Goal: Information Seeking & Learning: Check status

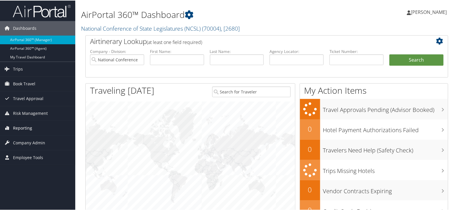
click at [37, 127] on link "Reporting" at bounding box center [37, 128] width 75 height 14
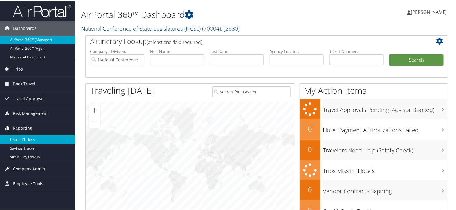
click at [38, 138] on link "Unused Tickets" at bounding box center [37, 139] width 75 height 9
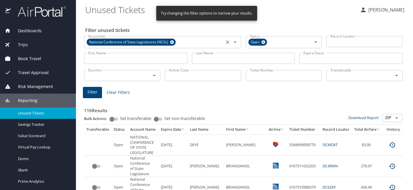
click at [173, 40] on icon at bounding box center [172, 42] width 4 height 6
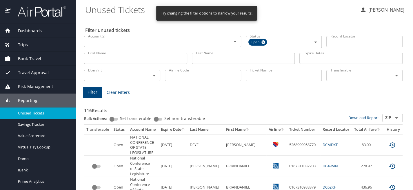
click at [185, 44] on input "Account(s)" at bounding box center [154, 42] width 137 height 8
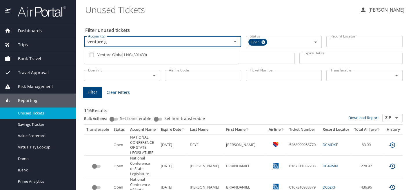
type input "venture gl"
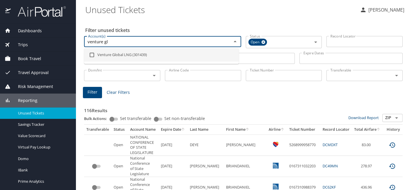
click at [184, 54] on li "Venture Global LNG (301439)" at bounding box center [161, 54] width 155 height 13
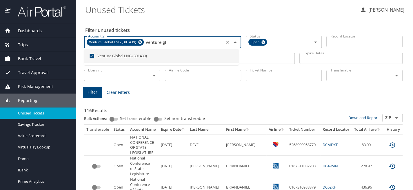
checkbox input "true"
type input "venture gl"
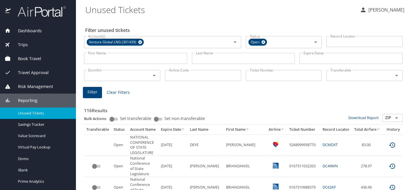
click at [232, 59] on input "Last Name" at bounding box center [243, 58] width 103 height 11
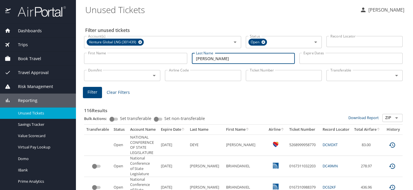
type input "[PERSON_NAME]"
click at [91, 93] on span "Filter" at bounding box center [93, 91] width 10 height 7
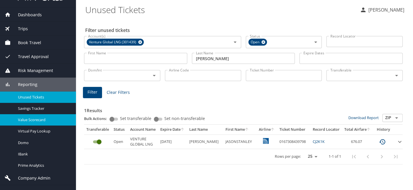
scroll to position [25, 0]
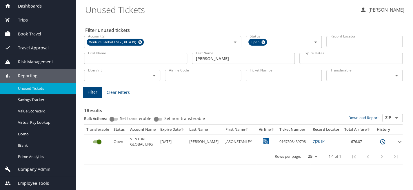
click at [38, 169] on span "Company Admin" at bounding box center [31, 169] width 40 height 6
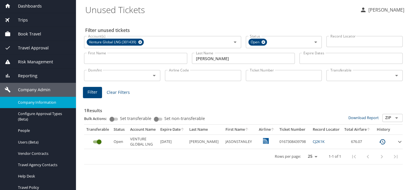
click at [39, 102] on span "Company Information" at bounding box center [43, 102] width 51 height 6
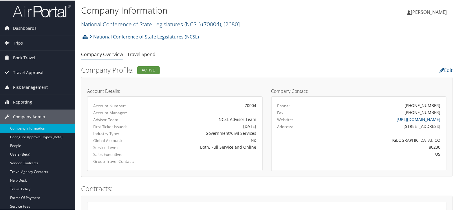
click at [175, 26] on link "National Conference of State Legislatures (NCSL) ( 70004 ) , [ 2680 ]" at bounding box center [160, 24] width 159 height 8
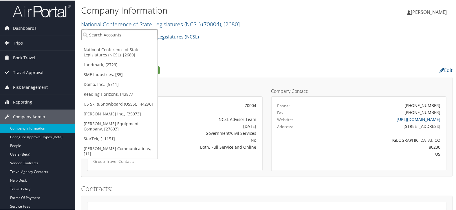
click at [132, 35] on input "search" at bounding box center [119, 34] width 76 height 11
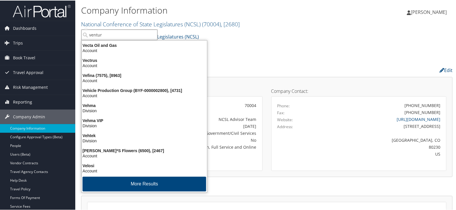
type input "venture"
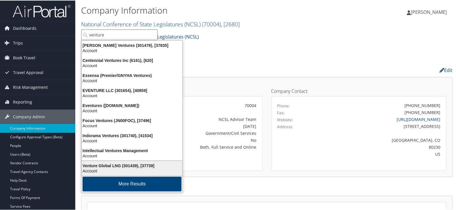
click at [134, 166] on div "Venture Global LNG (301439), [37739]" at bounding box center [132, 165] width 108 height 5
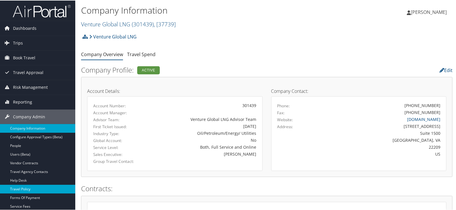
click at [33, 191] on link "Travel Policy" at bounding box center [37, 189] width 75 height 9
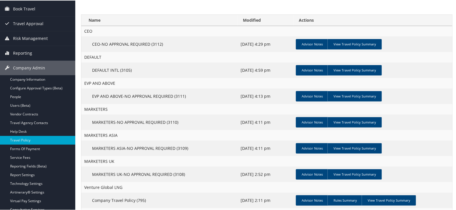
scroll to position [64, 0]
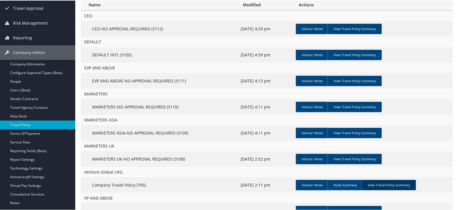
click at [388, 184] on link "View Travel Policy Summary" at bounding box center [389, 185] width 54 height 10
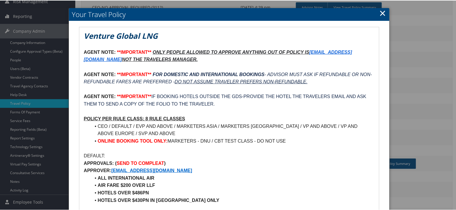
scroll to position [97, 0]
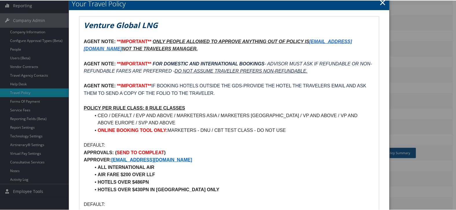
click at [380, 3] on link "×" at bounding box center [383, 2] width 7 height 12
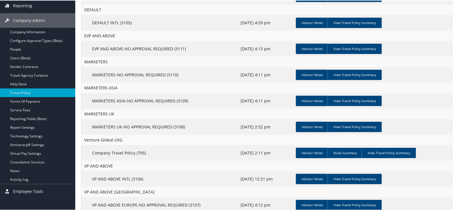
click at [387, 159] on td "Advisor Notes Rules Summary View Travel Policy Summary" at bounding box center [373, 153] width 159 height 16
click at [394, 152] on link "View Travel Policy Summary" at bounding box center [389, 153] width 54 height 10
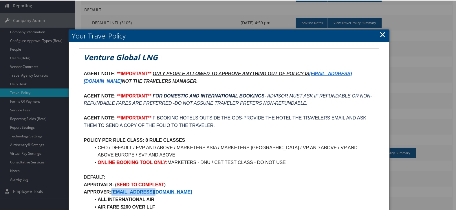
drag, startPoint x: 168, startPoint y: 191, endPoint x: 112, endPoint y: 192, distance: 56.2
click at [112, 192] on p "APPROVER: TRAVEL@VGLNG.COM" at bounding box center [229, 192] width 291 height 8
copy strong "TRAVEL@VGLNG.COM"
click at [384, 34] on link "×" at bounding box center [383, 34] width 7 height 12
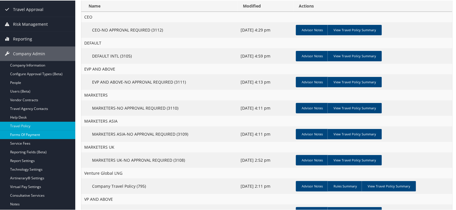
scroll to position [0, 0]
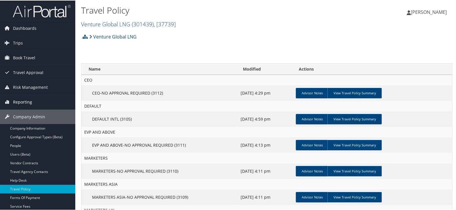
click at [25, 102] on span "Reporting" at bounding box center [22, 101] width 19 height 14
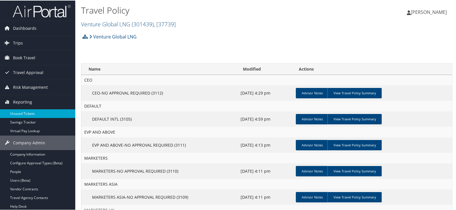
click at [27, 111] on link "Unused Tickets" at bounding box center [37, 113] width 75 height 9
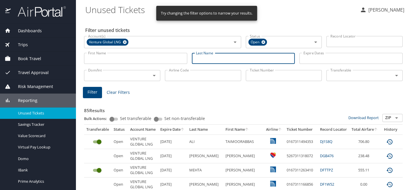
click at [213, 61] on input "Last Name" at bounding box center [243, 58] width 103 height 11
type input "[PERSON_NAME]"
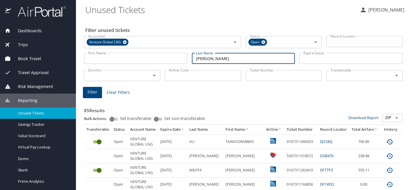
click at [86, 94] on button "Filter" at bounding box center [92, 92] width 19 height 11
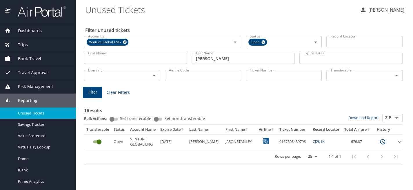
click at [277, 140] on td "0167308439798" at bounding box center [293, 141] width 33 height 14
copy td "0167308439798"
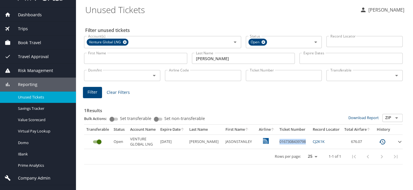
scroll to position [25, 0]
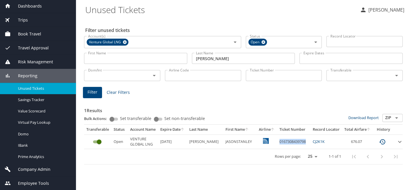
click at [46, 169] on span "Company Admin" at bounding box center [31, 169] width 40 height 6
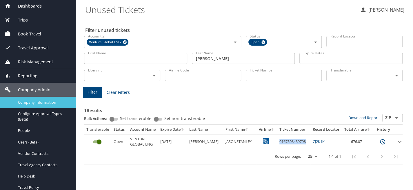
click at [44, 103] on span "Company Information" at bounding box center [43, 102] width 51 height 6
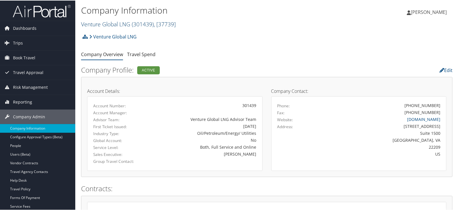
click at [128, 21] on link "Venture Global LNG ( 301439 ) , [ 37739 ]" at bounding box center [128, 24] width 95 height 8
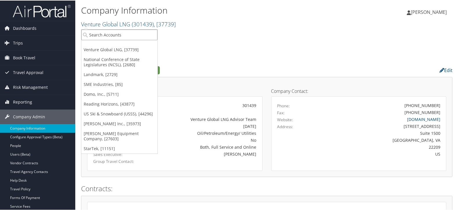
click at [131, 33] on input "search" at bounding box center [119, 34] width 76 height 11
type input "temple un"
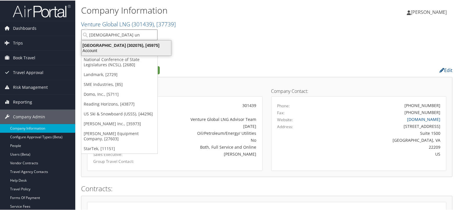
click at [129, 45] on div "Temple University (302076), [45975]" at bounding box center [126, 44] width 97 height 5
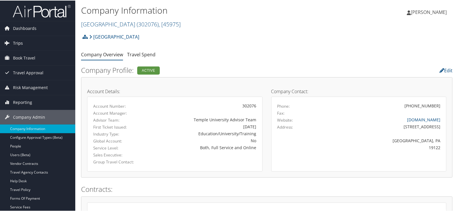
click at [25, 41] on link "Trips" at bounding box center [37, 42] width 75 height 14
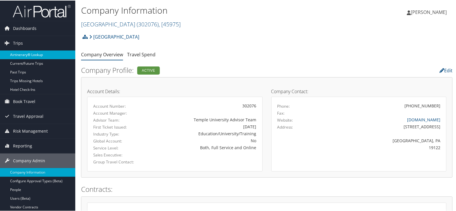
click at [24, 51] on link "Airtinerary® Lookup" at bounding box center [37, 54] width 75 height 9
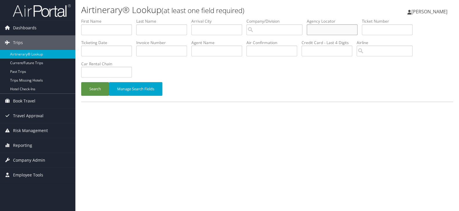
click at [333, 28] on input "text" at bounding box center [332, 29] width 51 height 11
paste input "CVPJK4"
type input "CVPJK4"
click at [88, 89] on button "Search" at bounding box center [95, 89] width 28 height 14
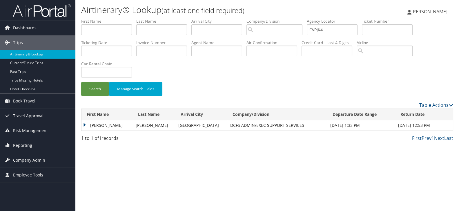
click at [85, 121] on td "CHRISTOPHER ALAN" at bounding box center [106, 125] width 51 height 10
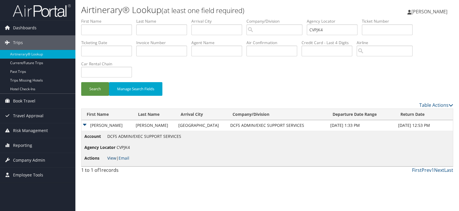
click at [111, 157] on link "View" at bounding box center [111, 158] width 9 height 6
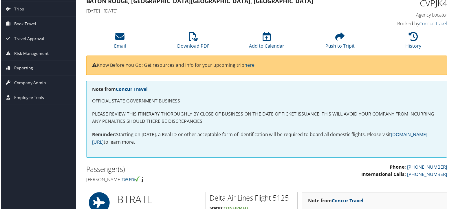
scroll to position [32, 0]
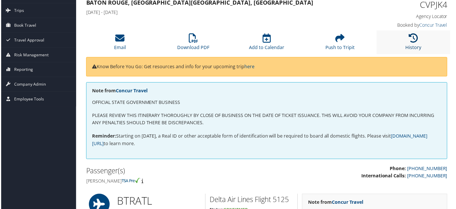
click at [412, 37] on icon at bounding box center [414, 37] width 9 height 9
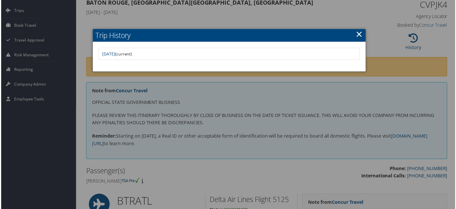
click at [338, 92] on div at bounding box center [229, 105] width 459 height 211
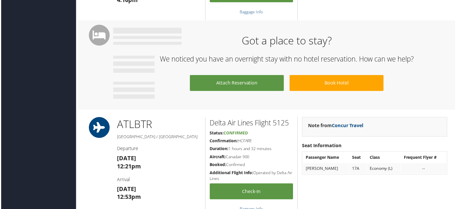
scroll to position [322, 0]
